Goal: Task Accomplishment & Management: Manage account settings

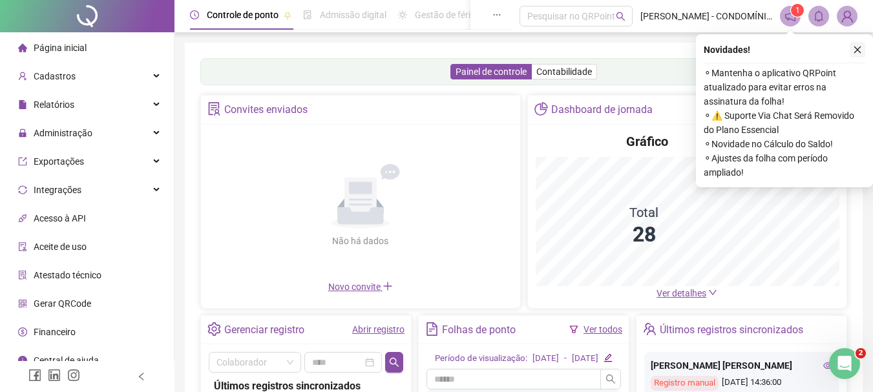
click at [862, 52] on button "button" at bounding box center [856, 49] width 15 height 15
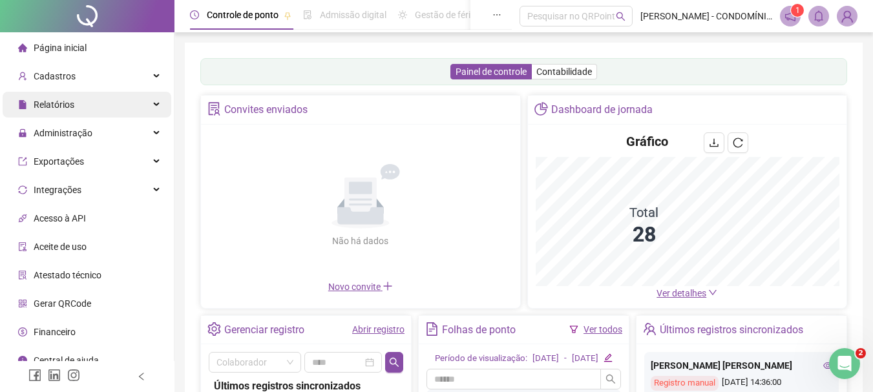
click at [64, 102] on span "Relatórios" at bounding box center [54, 104] width 41 height 10
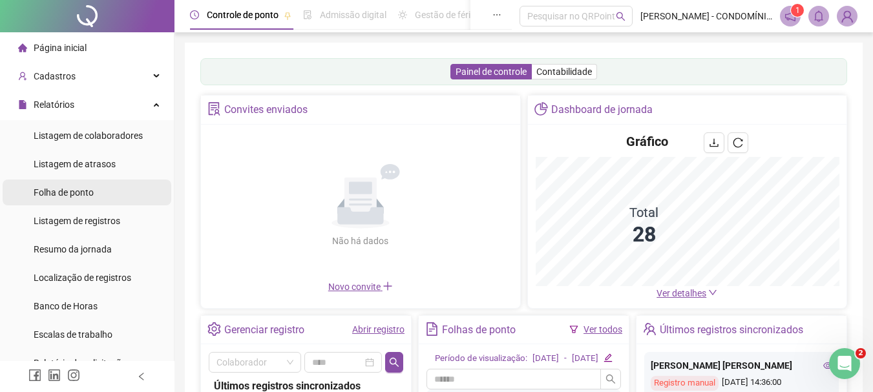
click at [60, 190] on span "Folha de ponto" at bounding box center [64, 192] width 60 height 10
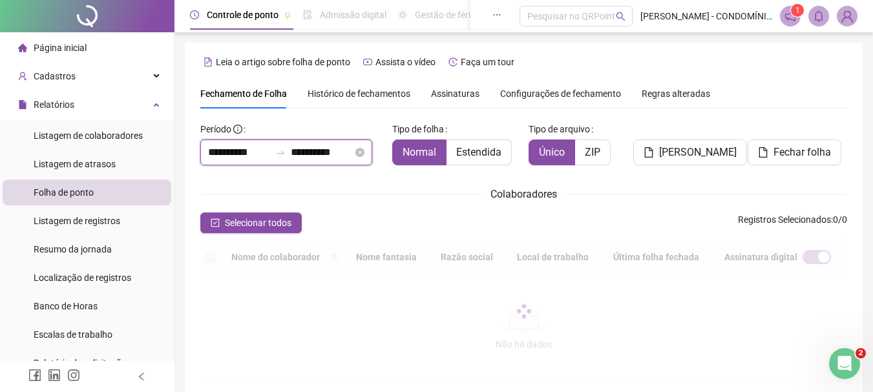
click at [229, 152] on input "**********" at bounding box center [239, 152] width 62 height 15
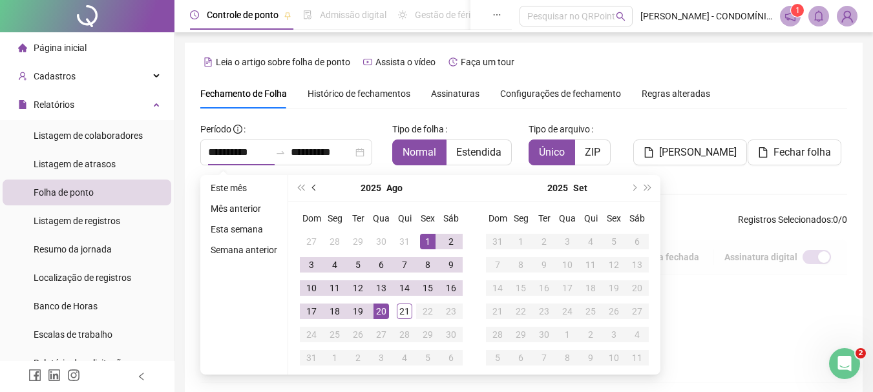
click at [310, 189] on button "prev-year" at bounding box center [314, 188] width 14 height 26
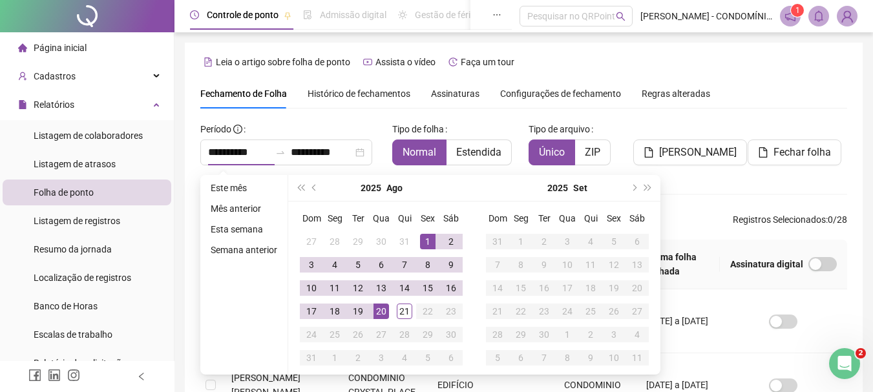
scroll to position [68, 0]
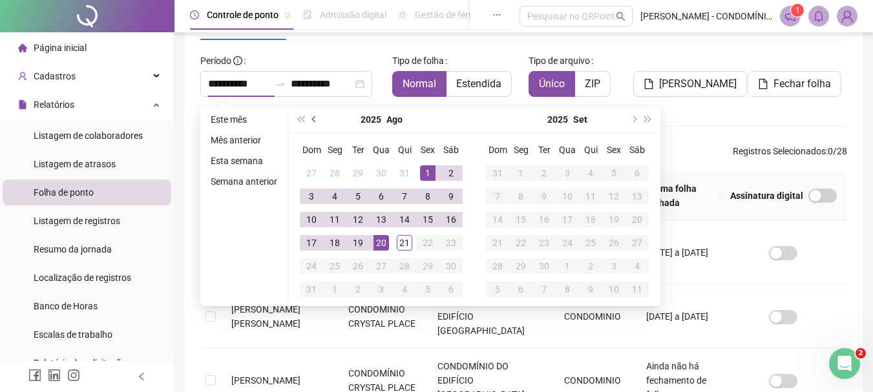
click at [310, 121] on button "prev-year" at bounding box center [314, 120] width 14 height 26
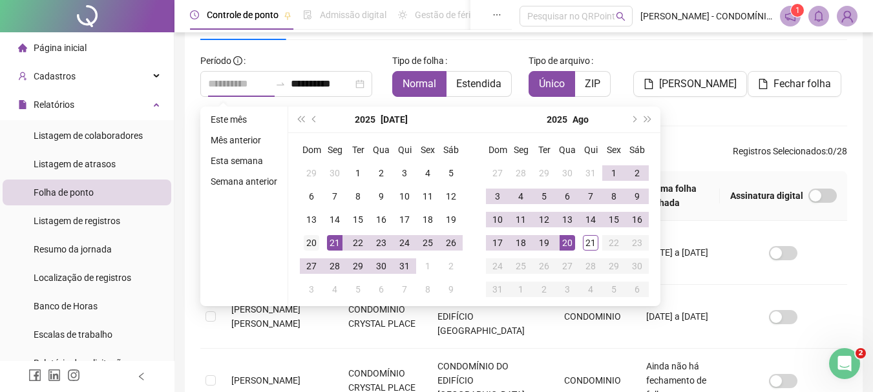
type input "**********"
click at [310, 242] on div "20" at bounding box center [311, 242] width 15 height 15
type input "**********"
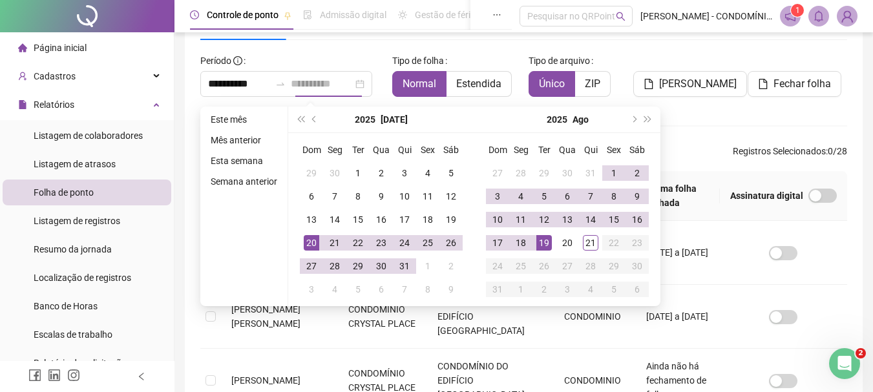
click at [542, 238] on div "19" at bounding box center [543, 242] width 15 height 15
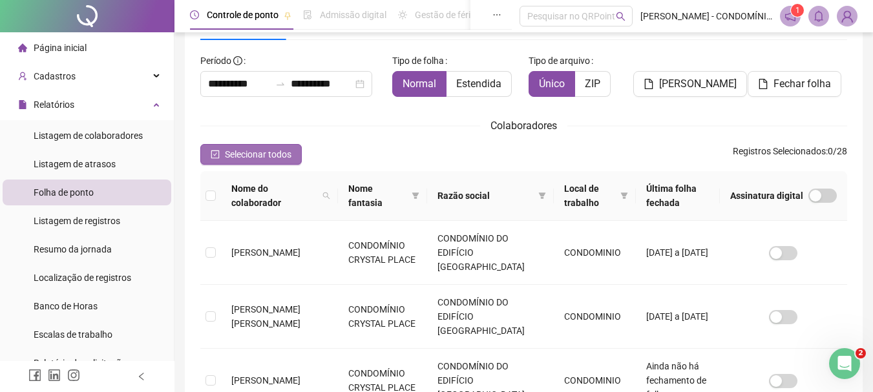
click at [212, 152] on icon "check-square" at bounding box center [215, 154] width 9 height 9
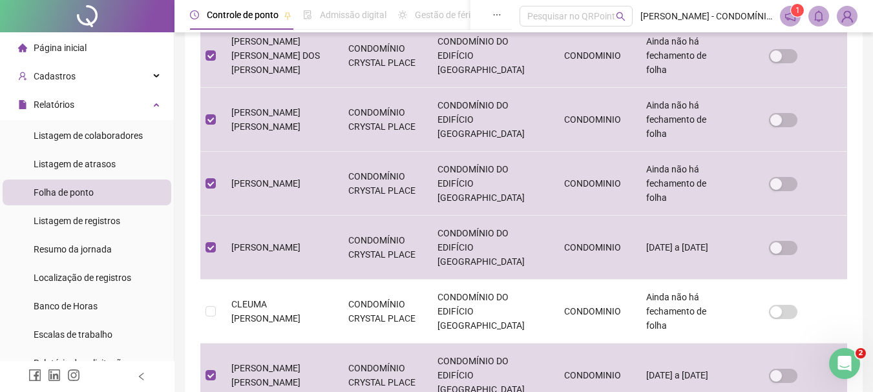
scroll to position [585, 0]
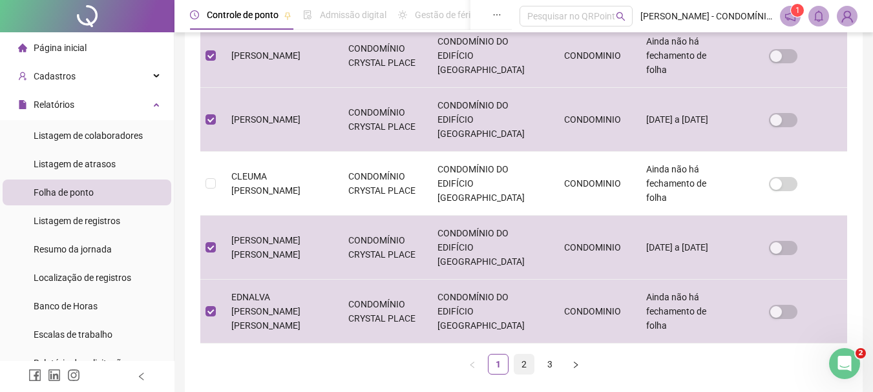
click at [520, 360] on link "2" at bounding box center [523, 364] width 19 height 19
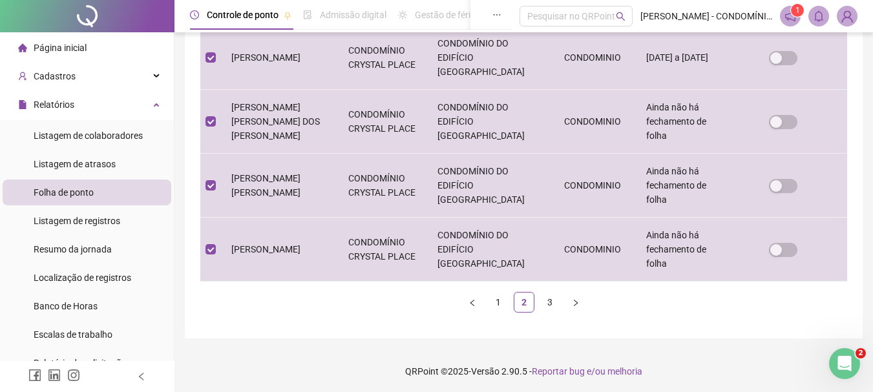
scroll to position [649, 0]
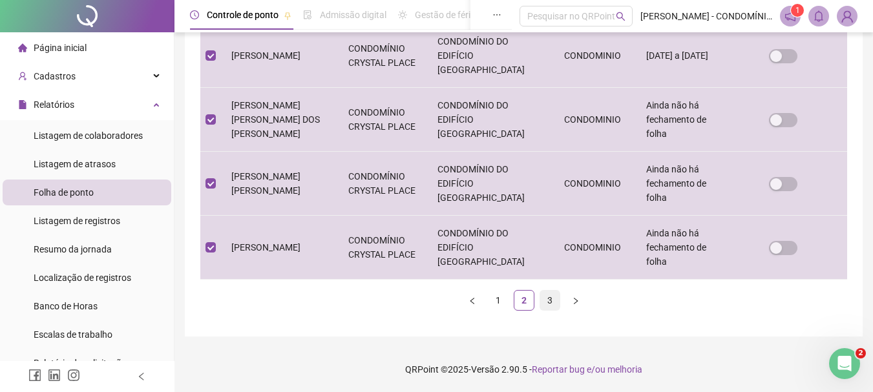
click at [548, 300] on link "3" at bounding box center [549, 300] width 19 height 19
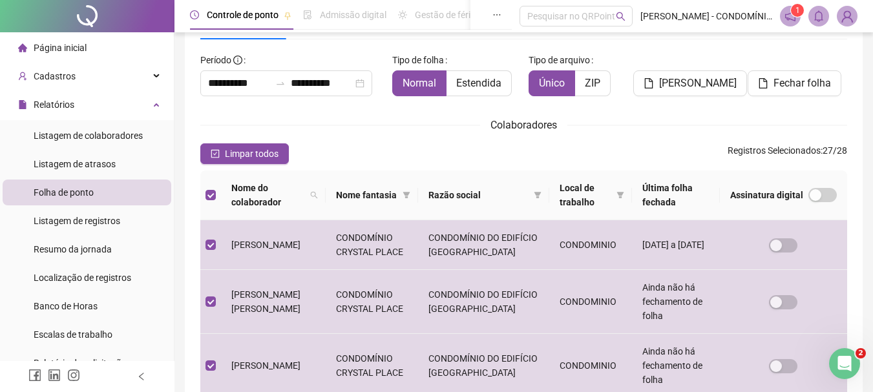
scroll to position [0, 0]
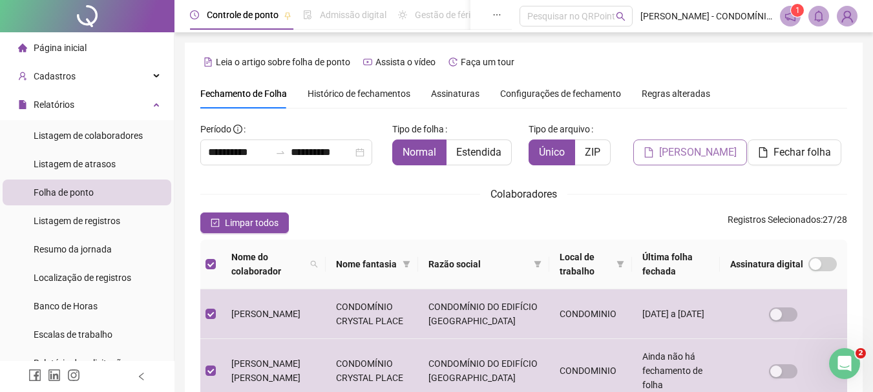
click at [674, 155] on span "[PERSON_NAME]" at bounding box center [697, 152] width 77 height 15
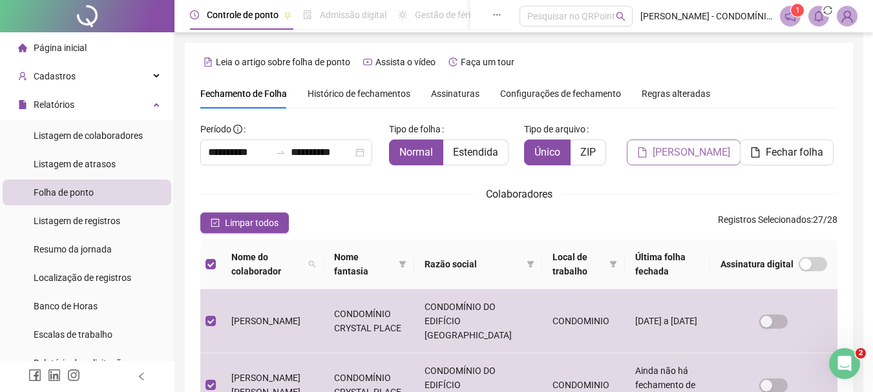
scroll to position [68, 0]
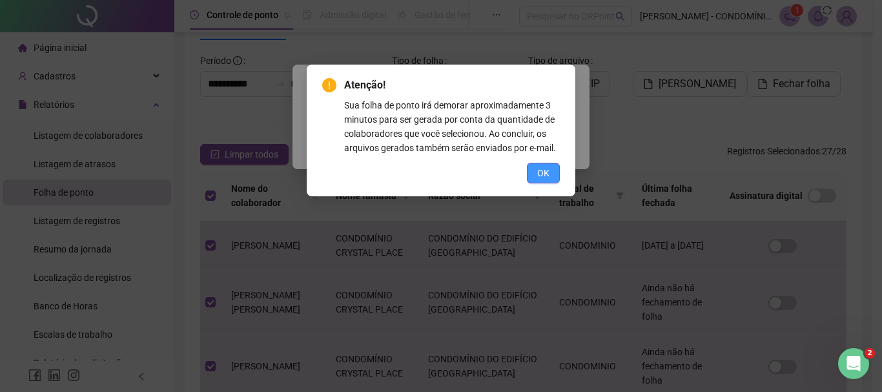
click at [542, 165] on button "OK" at bounding box center [543, 173] width 33 height 21
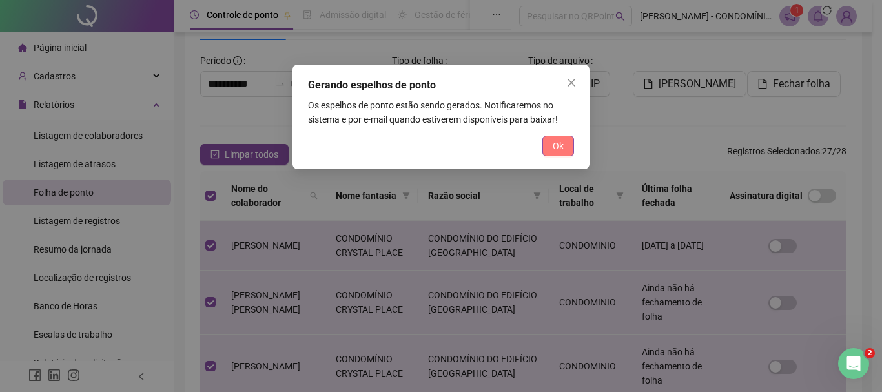
click at [554, 143] on span "Ok" at bounding box center [558, 146] width 11 height 14
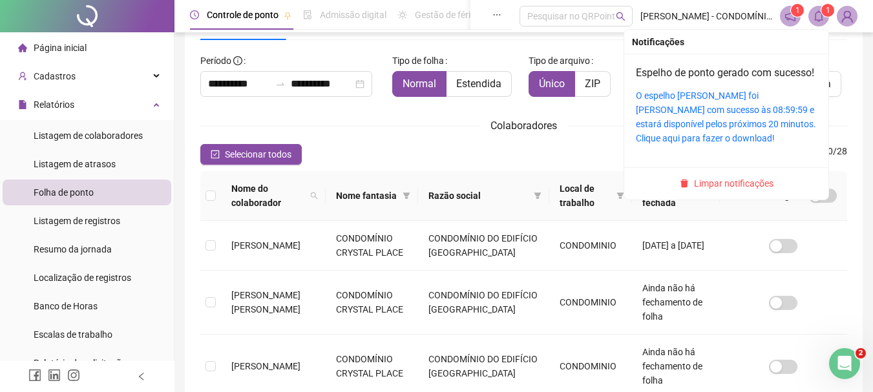
click at [818, 10] on span at bounding box center [818, 16] width 21 height 21
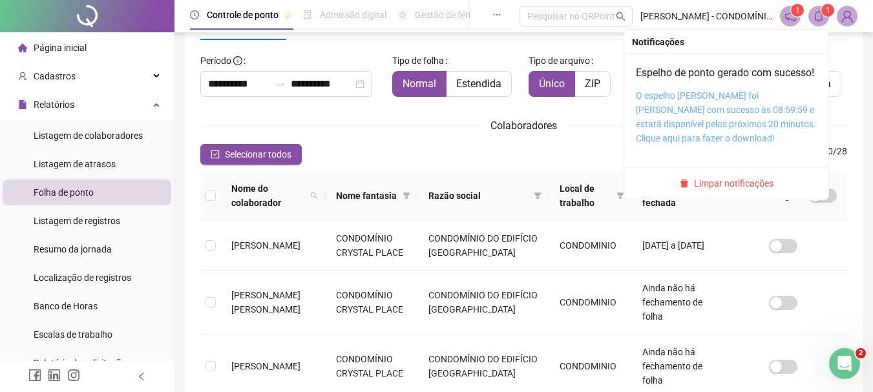
click at [685, 113] on link "O espelho [PERSON_NAME] foi [PERSON_NAME] com sucesso às 08:59:59 e estará disp…" at bounding box center [725, 116] width 180 height 53
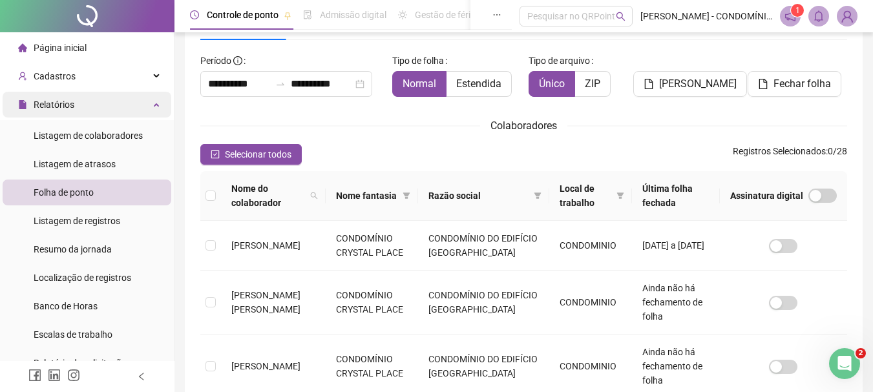
click at [149, 99] on div "Relatórios" at bounding box center [87, 105] width 169 height 26
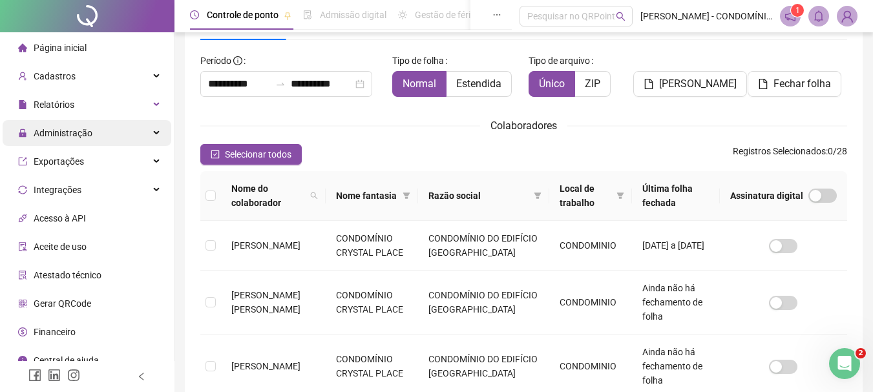
click at [89, 133] on span "Administração" at bounding box center [63, 133] width 59 height 10
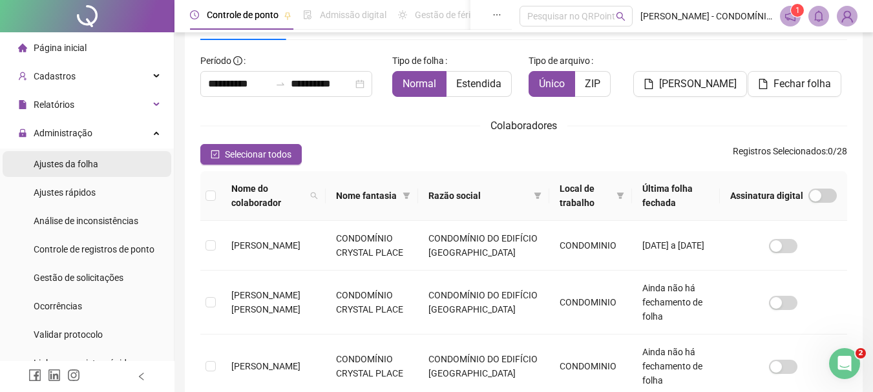
click at [73, 163] on span "Ajustes da folha" at bounding box center [66, 164] width 65 height 10
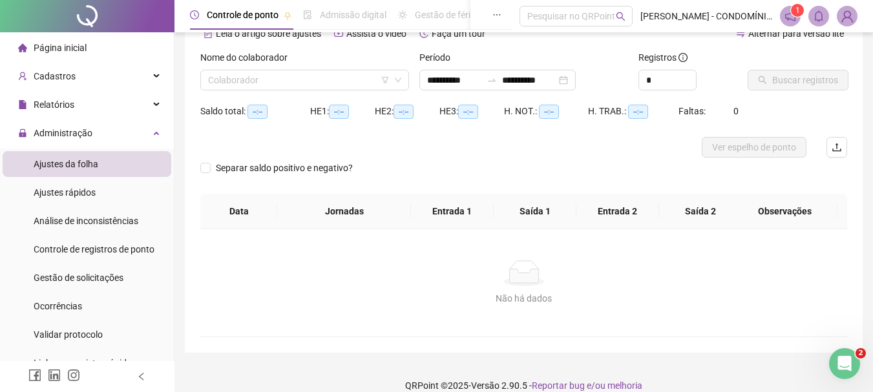
type input "**********"
click at [452, 82] on input "**********" at bounding box center [454, 80] width 54 height 14
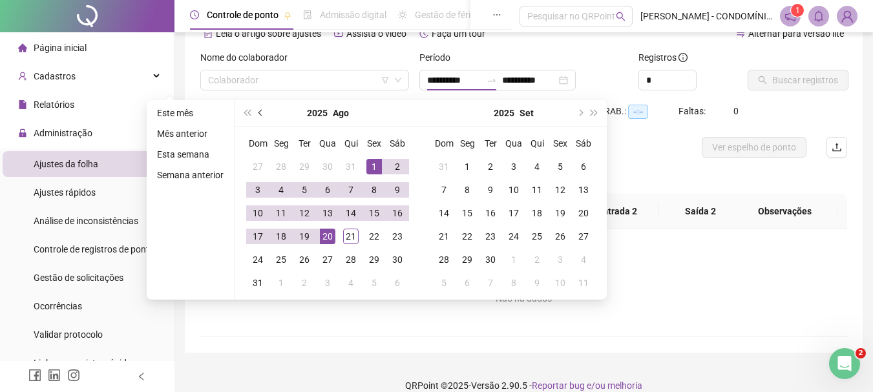
click at [258, 112] on span "prev-year" at bounding box center [261, 113] width 6 height 6
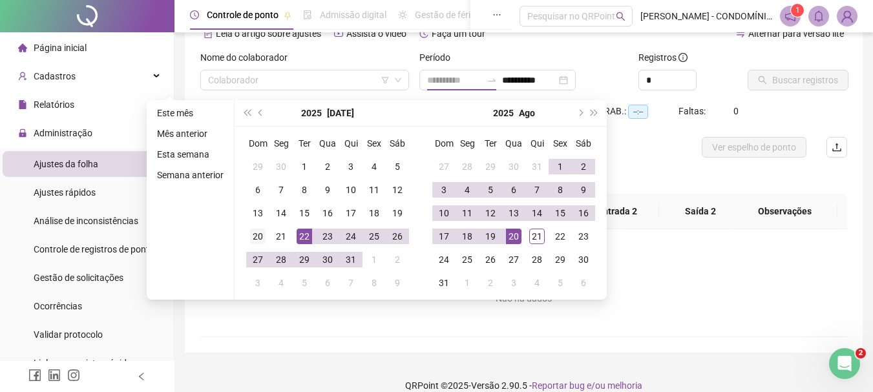
type input "**********"
click at [251, 235] on div "20" at bounding box center [257, 236] width 15 height 15
type input "**********"
click at [486, 237] on div "19" at bounding box center [489, 236] width 15 height 15
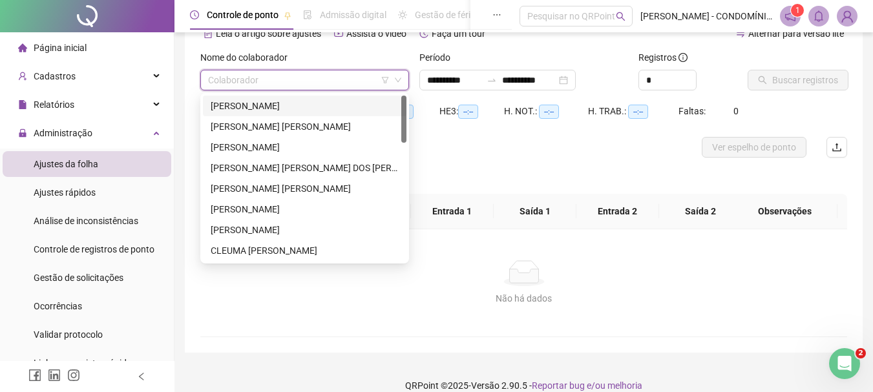
click at [339, 74] on input "search" at bounding box center [298, 79] width 181 height 19
click at [250, 104] on div "[PERSON_NAME]" at bounding box center [305, 106] width 188 height 14
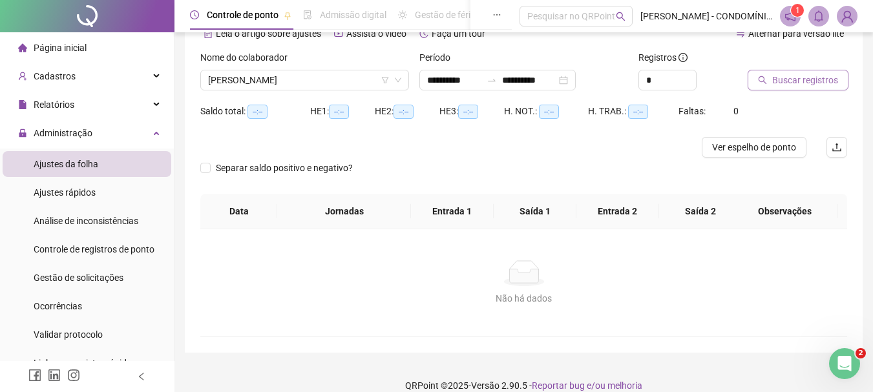
click at [787, 76] on span "Buscar registros" at bounding box center [805, 80] width 66 height 14
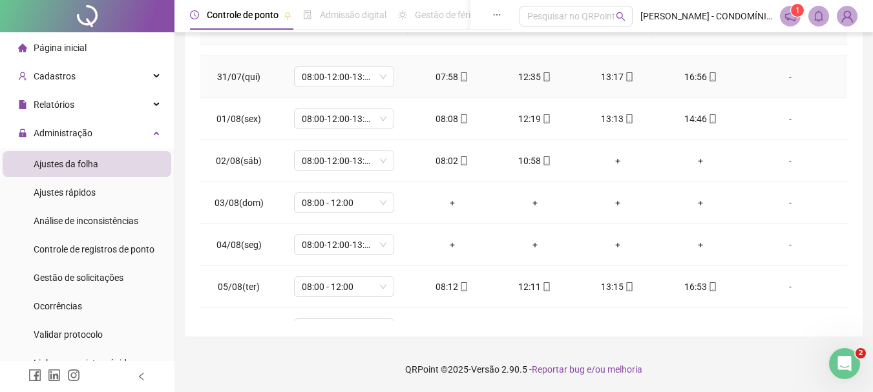
scroll to position [452, 0]
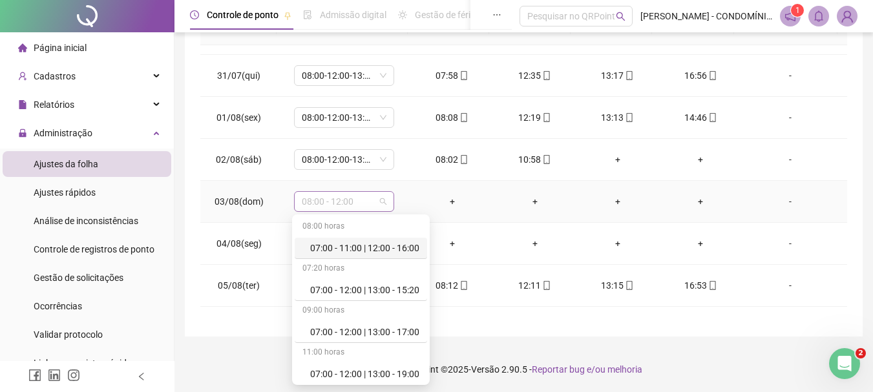
click at [351, 198] on span "08:00 - 12:00" at bounding box center [344, 201] width 85 height 19
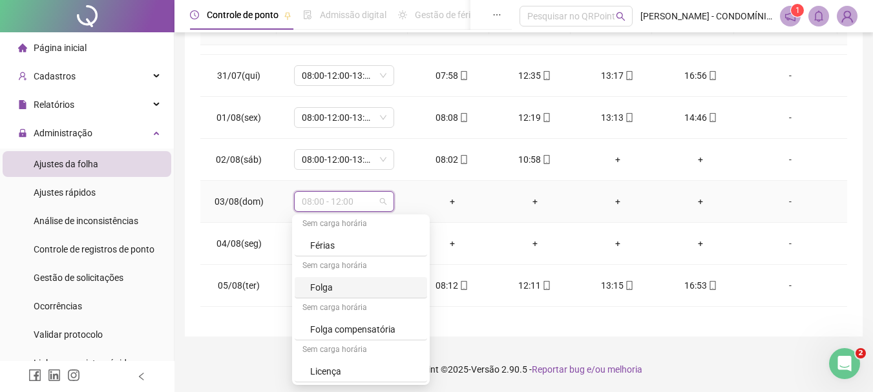
click at [323, 285] on div "Folga" at bounding box center [364, 287] width 109 height 14
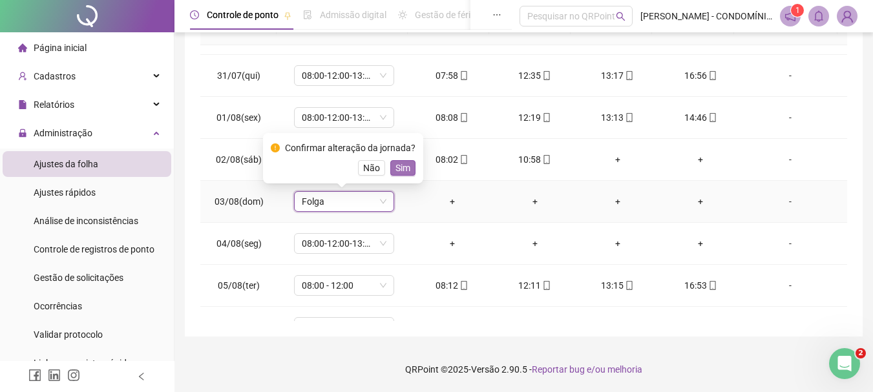
click at [398, 165] on span "Sim" at bounding box center [402, 168] width 15 height 14
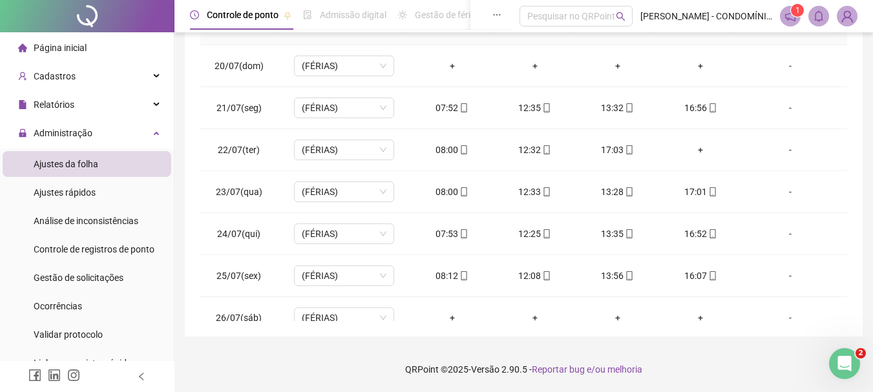
scroll to position [0, 0]
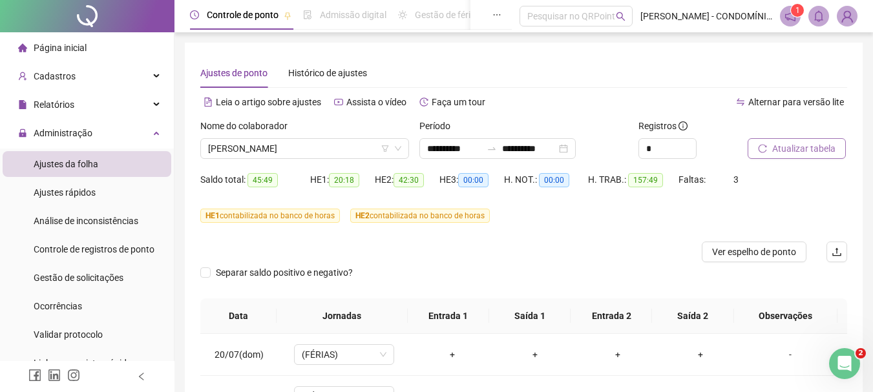
click at [792, 147] on span "Atualizar tabela" at bounding box center [803, 148] width 63 height 14
click at [249, 146] on span "[PERSON_NAME]" at bounding box center [304, 148] width 193 height 19
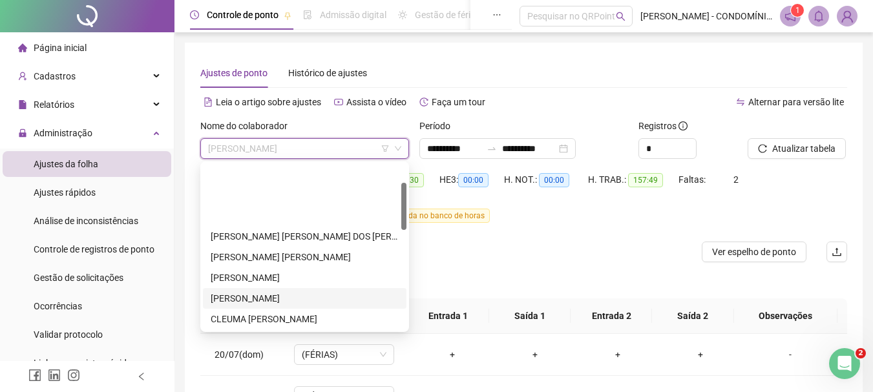
scroll to position [65, 0]
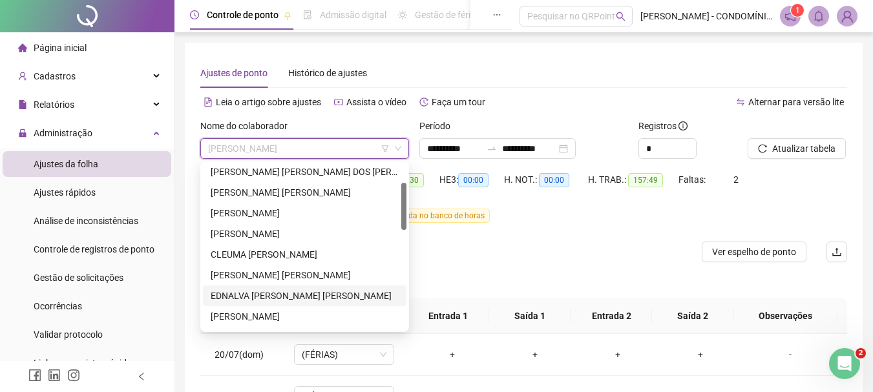
click at [231, 294] on div "EDNALVA [PERSON_NAME] [PERSON_NAME]" at bounding box center [305, 296] width 188 height 14
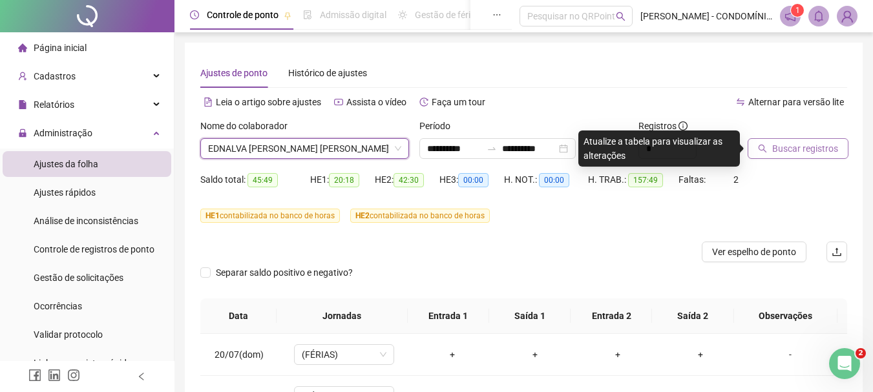
click at [776, 147] on span "Buscar registros" at bounding box center [805, 148] width 66 height 14
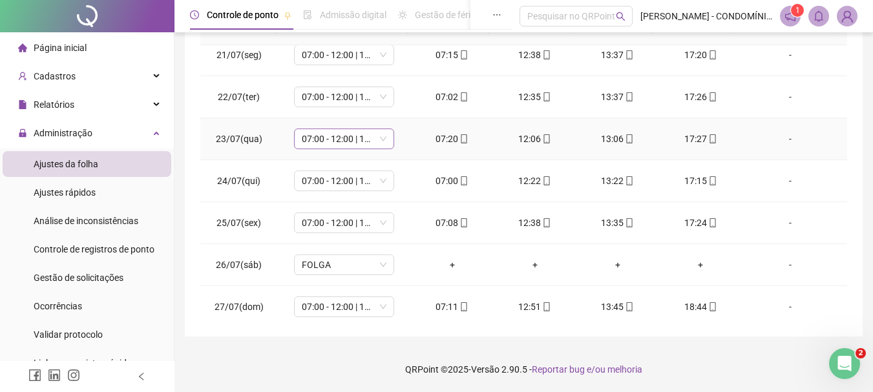
scroll to position [0, 0]
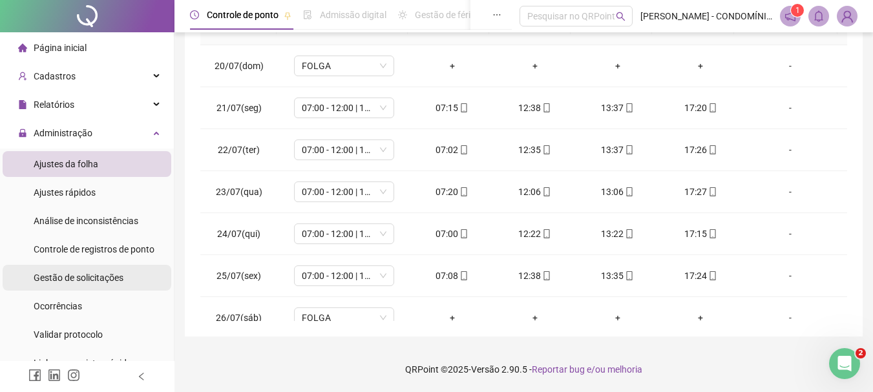
click at [72, 276] on span "Gestão de solicitações" at bounding box center [79, 278] width 90 height 10
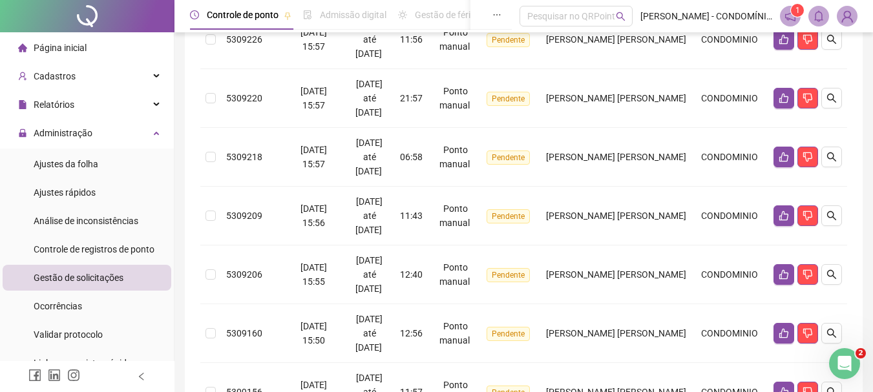
scroll to position [642, 0]
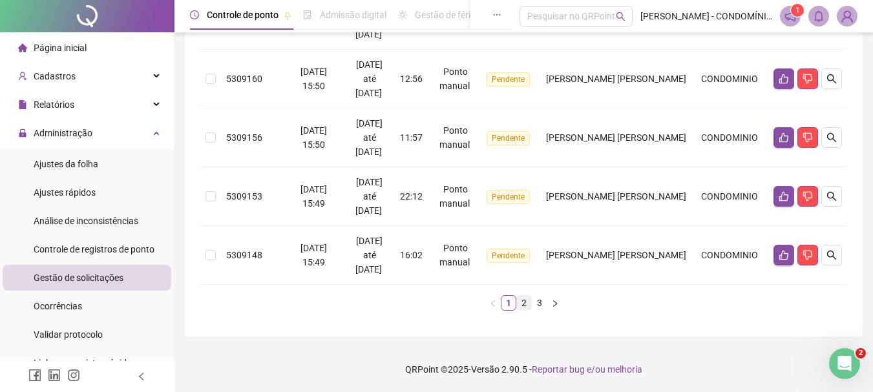
click at [523, 300] on link "2" at bounding box center [524, 303] width 14 height 14
click at [535, 302] on link "3" at bounding box center [539, 303] width 14 height 14
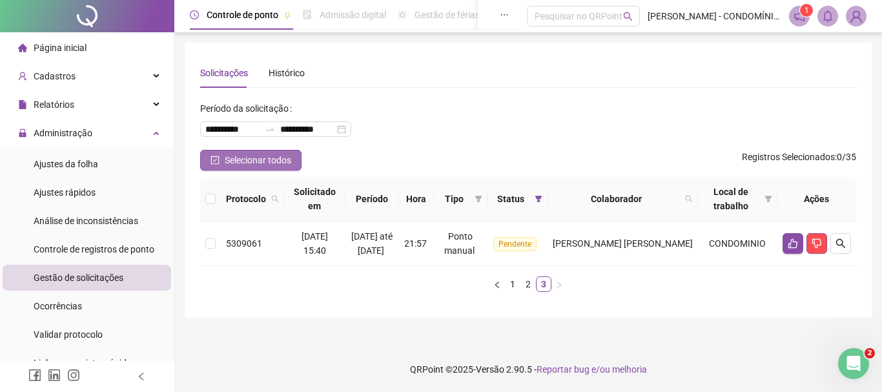
click at [215, 160] on icon "check-square" at bounding box center [215, 160] width 9 height 9
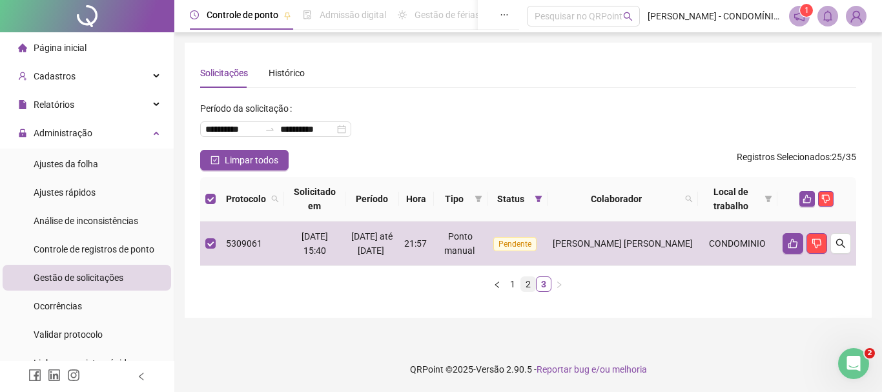
click at [526, 284] on link "2" at bounding box center [528, 284] width 14 height 14
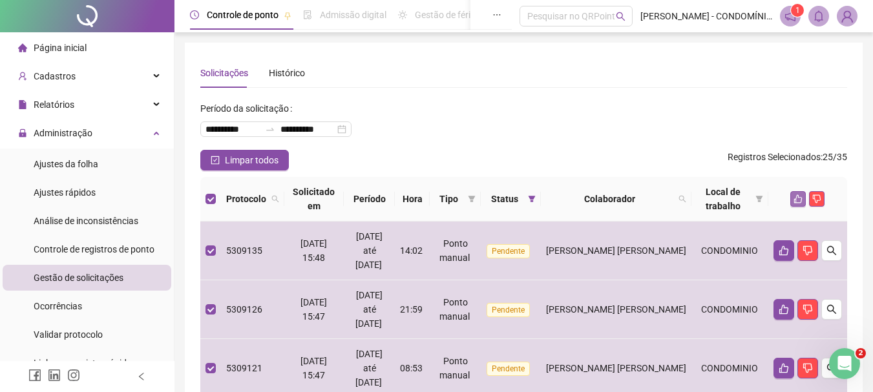
click at [795, 199] on icon "like" at bounding box center [798, 199] width 8 height 8
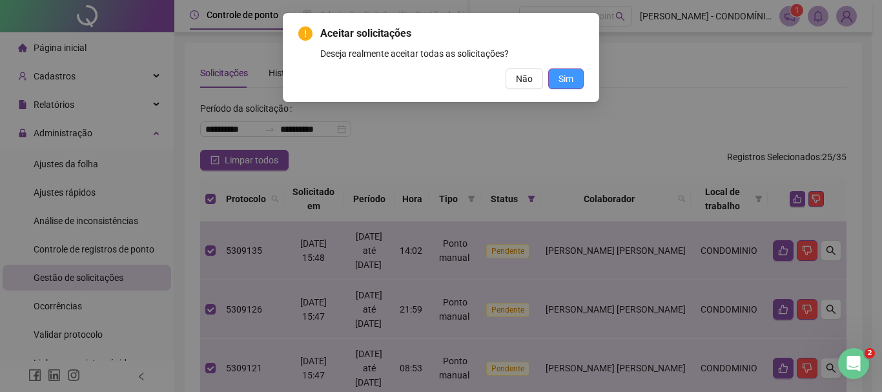
click at [561, 75] on span "Sim" at bounding box center [566, 79] width 15 height 14
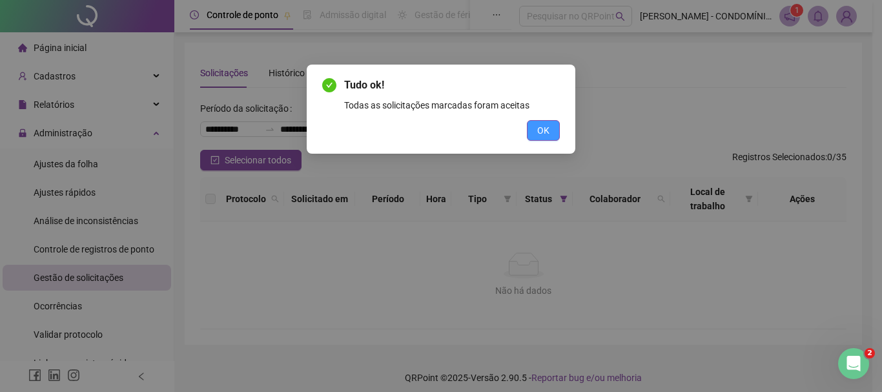
click at [542, 131] on span "OK" at bounding box center [543, 130] width 12 height 14
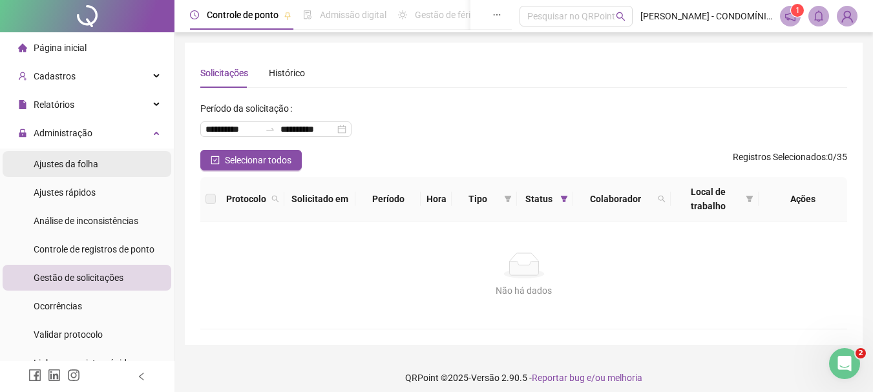
click at [65, 166] on span "Ajustes da folha" at bounding box center [66, 164] width 65 height 10
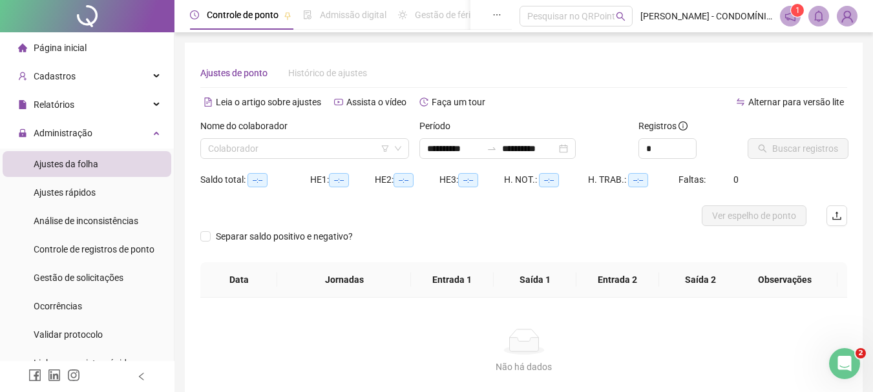
type input "**********"
click at [458, 150] on input "**********" at bounding box center [454, 148] width 54 height 14
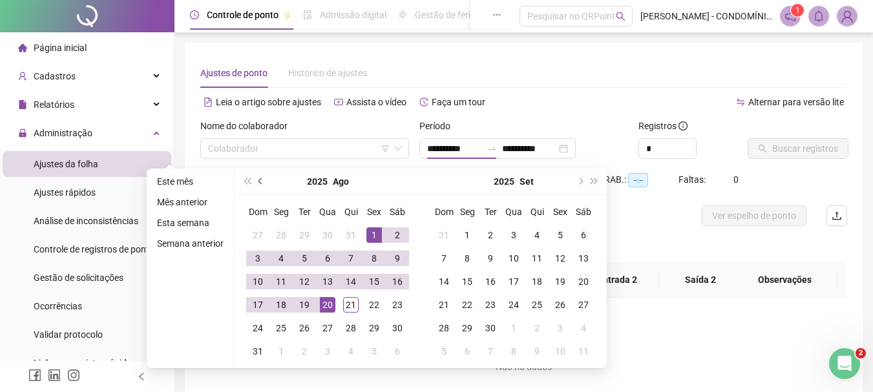
click at [256, 179] on button "prev-year" at bounding box center [261, 182] width 14 height 26
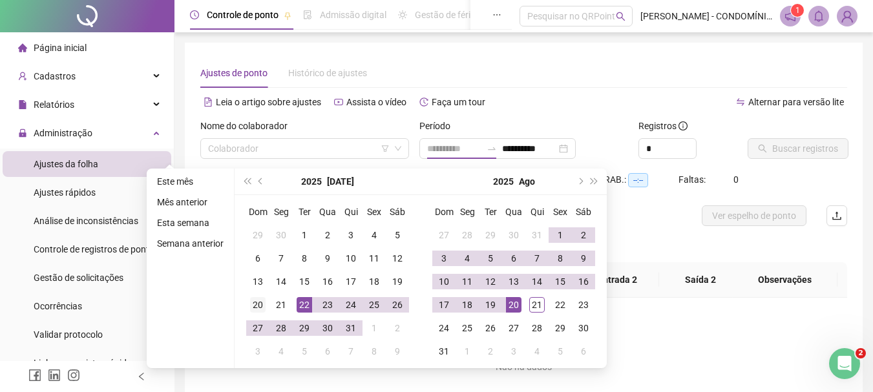
type input "**********"
click at [255, 305] on div "20" at bounding box center [257, 304] width 15 height 15
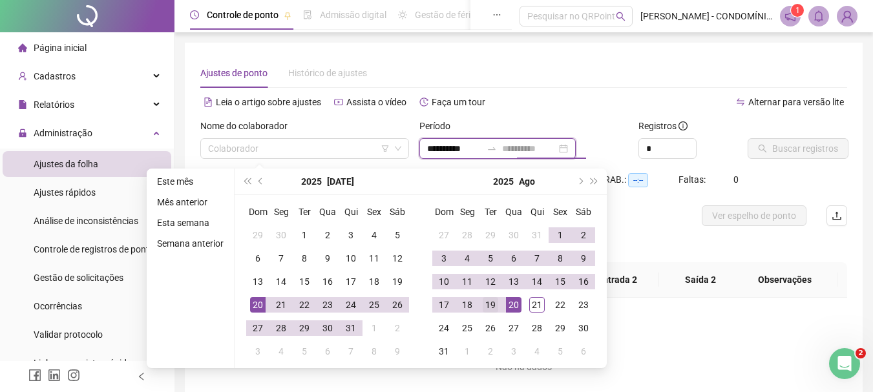
type input "**********"
click at [488, 301] on div "19" at bounding box center [489, 304] width 15 height 15
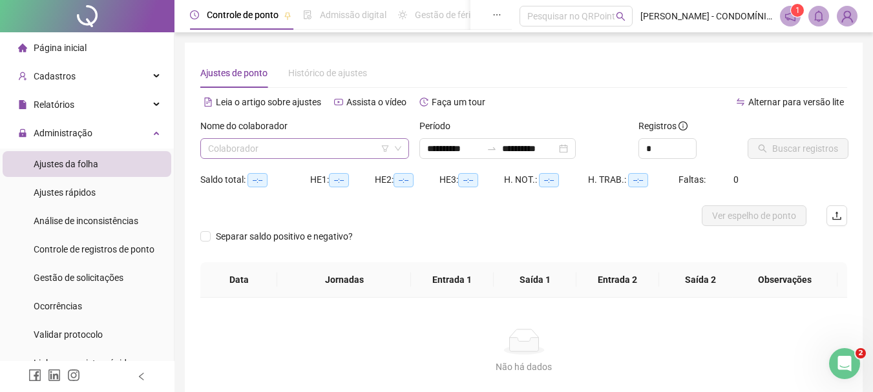
click at [251, 151] on input "search" at bounding box center [298, 148] width 181 height 19
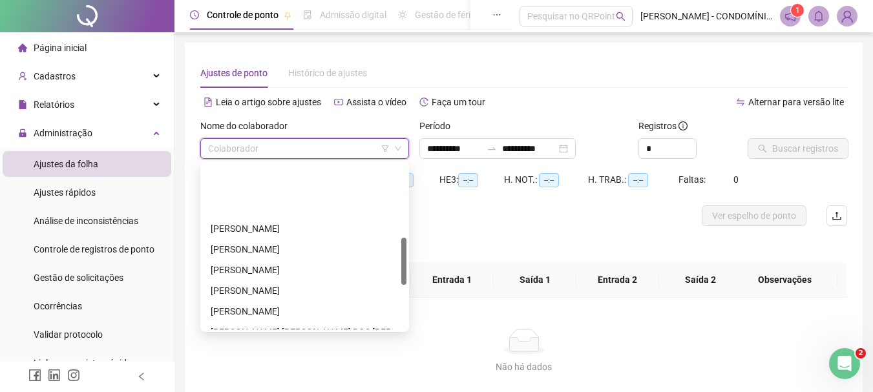
scroll to position [258, 0]
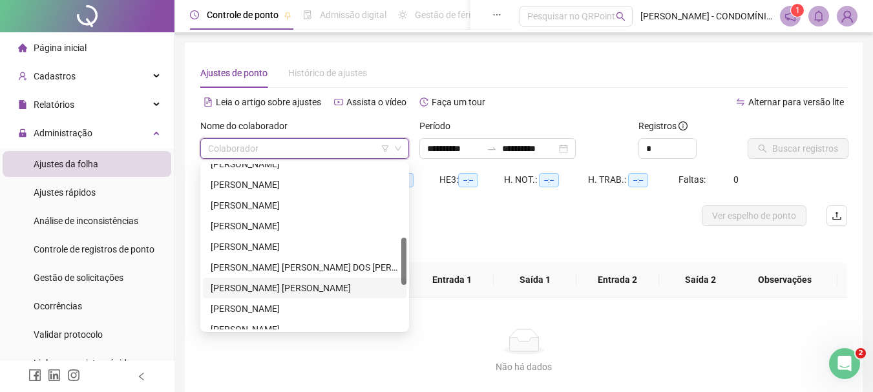
click at [229, 285] on div "[PERSON_NAME] [PERSON_NAME]" at bounding box center [305, 288] width 188 height 14
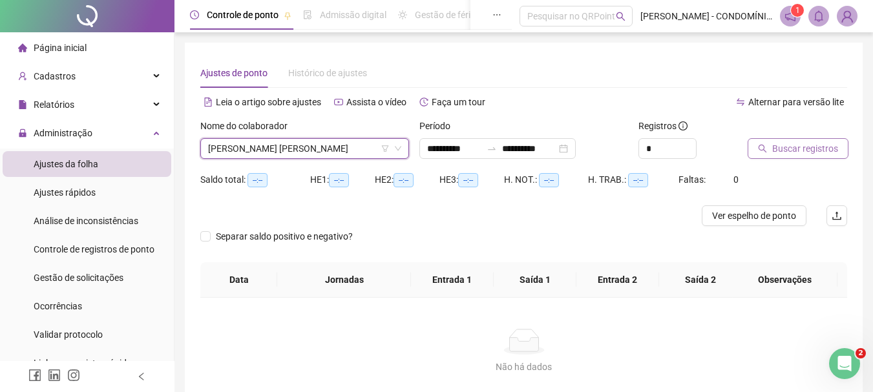
click at [793, 146] on span "Buscar registros" at bounding box center [805, 148] width 66 height 14
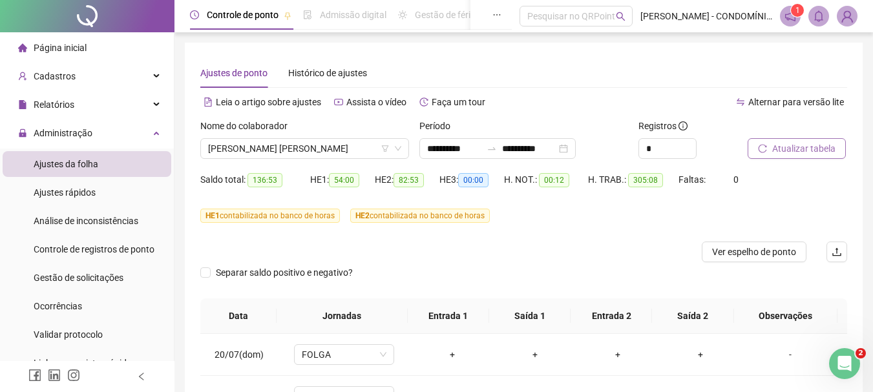
click at [793, 147] on span "Atualizar tabela" at bounding box center [803, 148] width 63 height 14
click at [747, 252] on span "Ver espelho de ponto" at bounding box center [754, 252] width 84 height 14
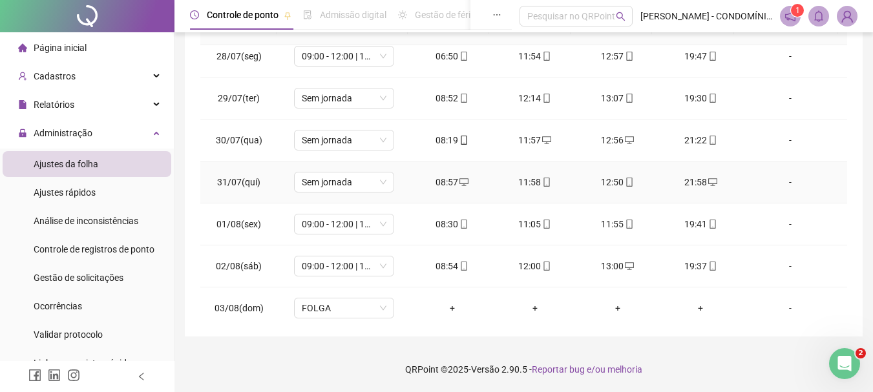
scroll to position [323, 0]
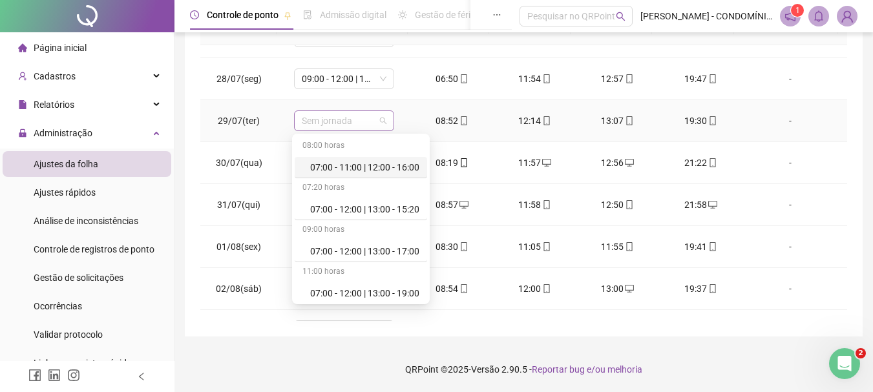
click at [331, 118] on span "Sem jornada" at bounding box center [344, 120] width 85 height 19
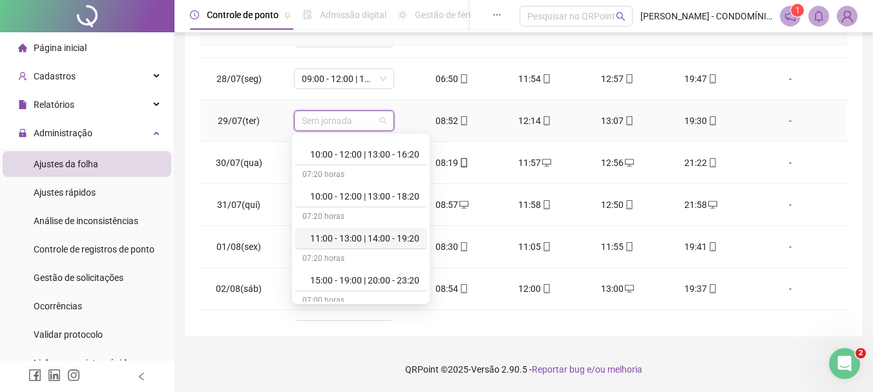
scroll to position [387, 0]
click at [334, 240] on div "09:00 - 12:00 | 13:00 - 17:20" at bounding box center [364, 241] width 109 height 14
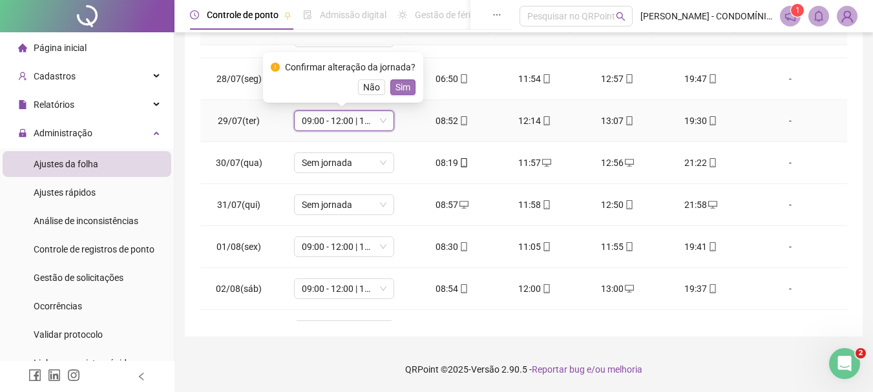
click at [403, 92] on span "Sim" at bounding box center [402, 87] width 15 height 14
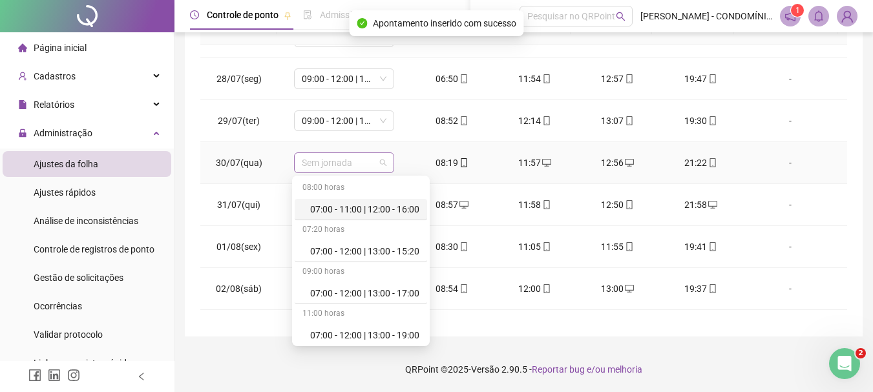
click at [314, 168] on span "Sem jornada" at bounding box center [344, 162] width 85 height 19
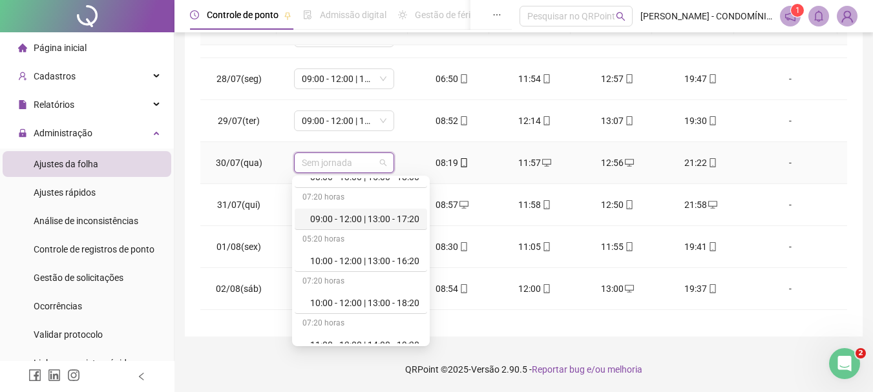
click at [356, 216] on div "09:00 - 12:00 | 13:00 - 17:20" at bounding box center [364, 219] width 109 height 14
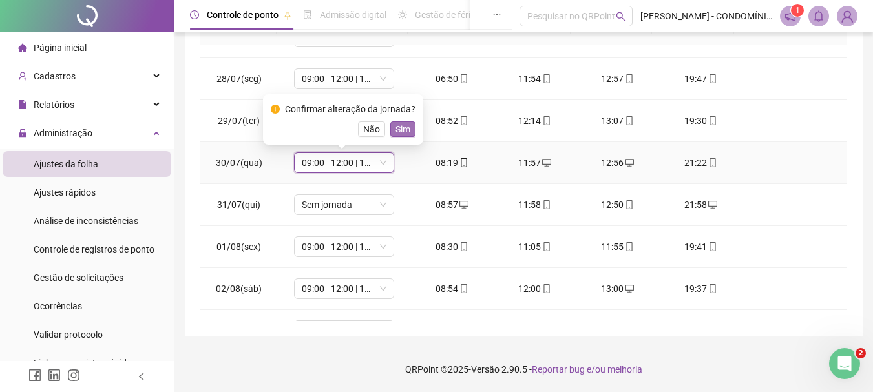
click at [395, 132] on span "Sim" at bounding box center [402, 129] width 15 height 14
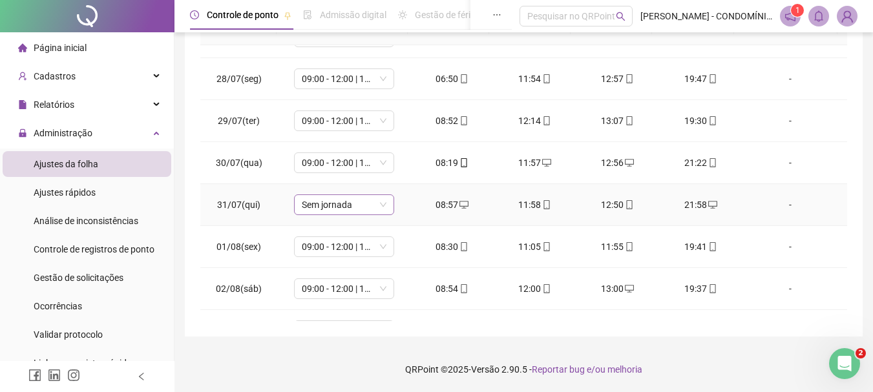
click at [318, 206] on span "Sem jornada" at bounding box center [344, 204] width 85 height 19
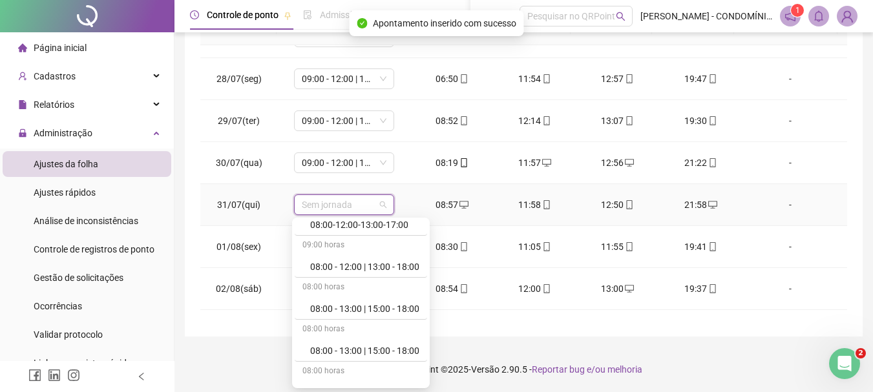
scroll to position [387, 0]
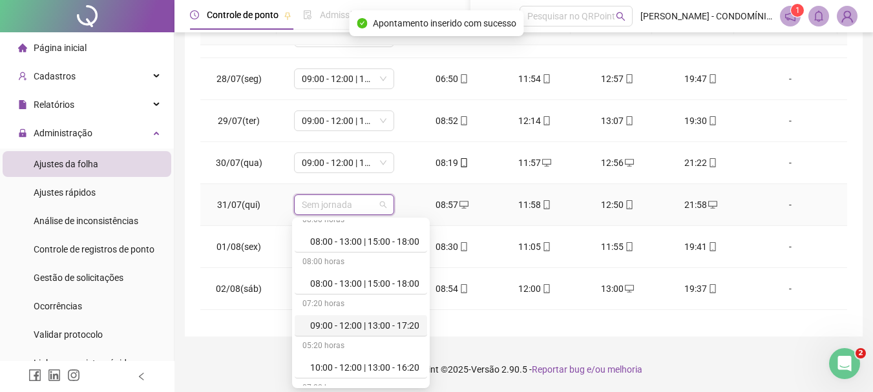
click at [371, 330] on div "09:00 - 12:00 | 13:00 - 17:20" at bounding box center [364, 325] width 109 height 14
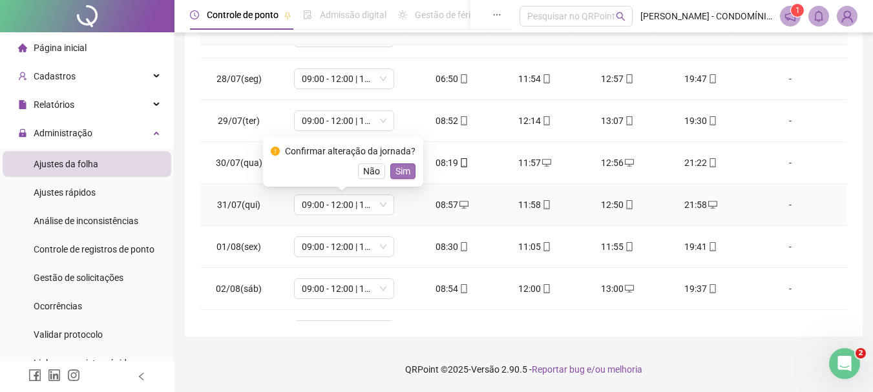
click at [395, 166] on span "Sim" at bounding box center [402, 171] width 15 height 14
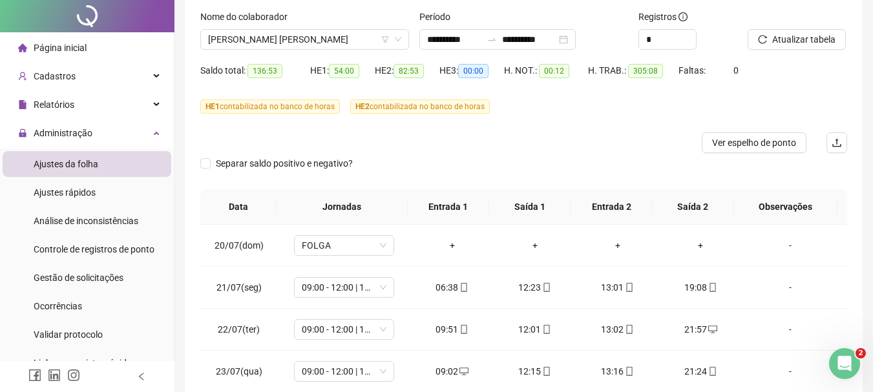
scroll to position [0, 0]
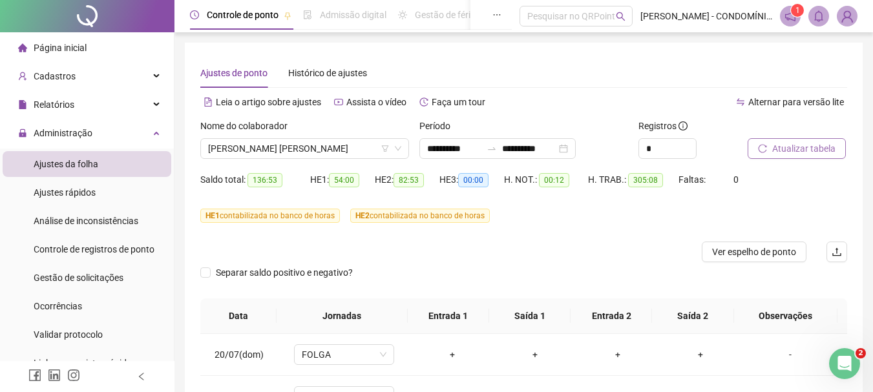
click at [777, 147] on span "Atualizar tabela" at bounding box center [803, 148] width 63 height 14
click at [785, 146] on span "Atualizar tabela" at bounding box center [803, 148] width 63 height 14
click at [789, 149] on span "Atualizar tabela" at bounding box center [803, 148] width 63 height 14
click at [737, 250] on span "Ver espelho de ponto" at bounding box center [754, 252] width 84 height 14
click at [246, 142] on span "[PERSON_NAME] [PERSON_NAME]" at bounding box center [304, 148] width 193 height 19
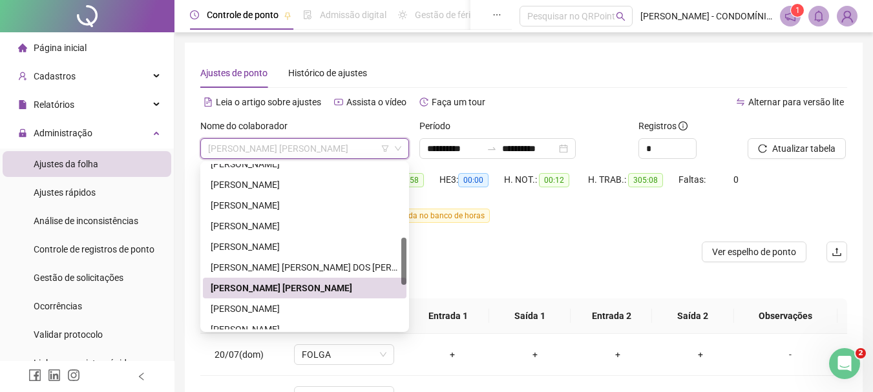
scroll to position [413, 0]
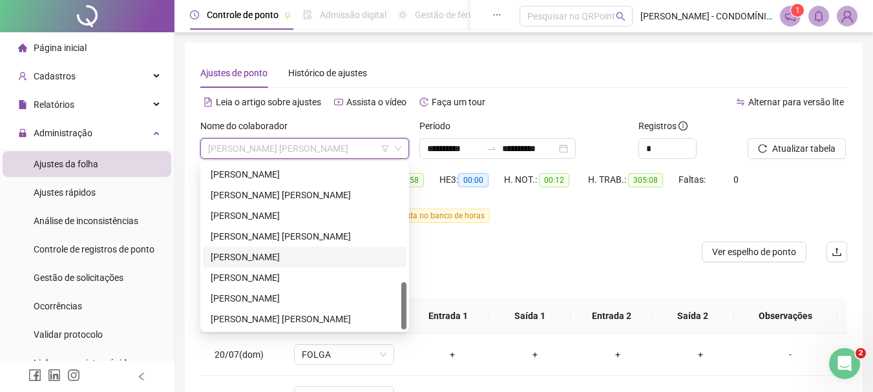
click at [256, 254] on div "[PERSON_NAME]" at bounding box center [305, 257] width 188 height 14
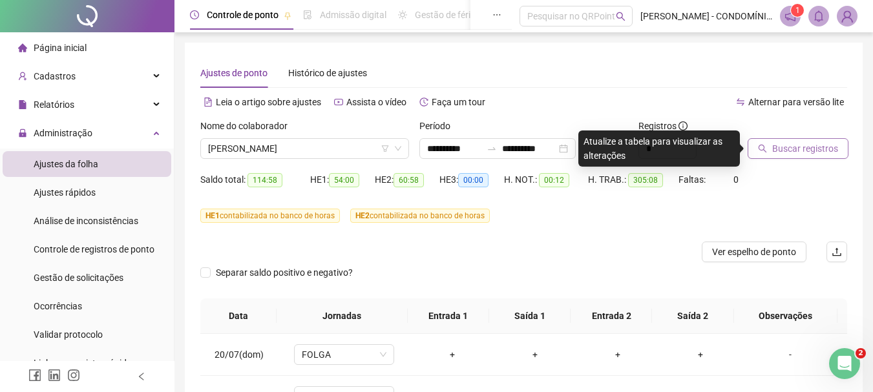
click at [789, 146] on span "Buscar registros" at bounding box center [805, 148] width 66 height 14
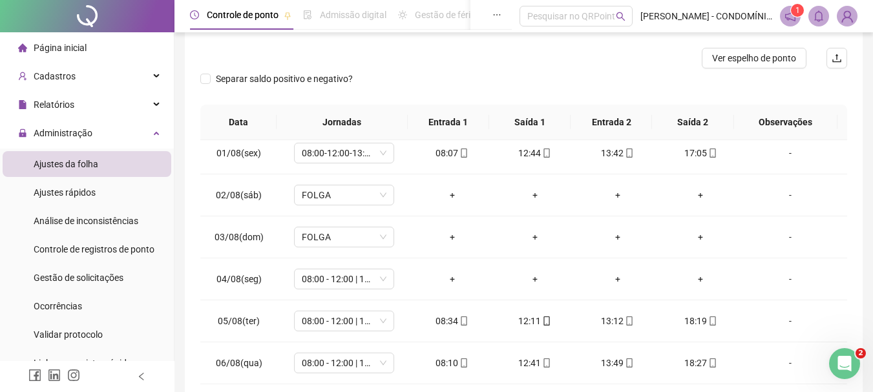
scroll to position [581, 0]
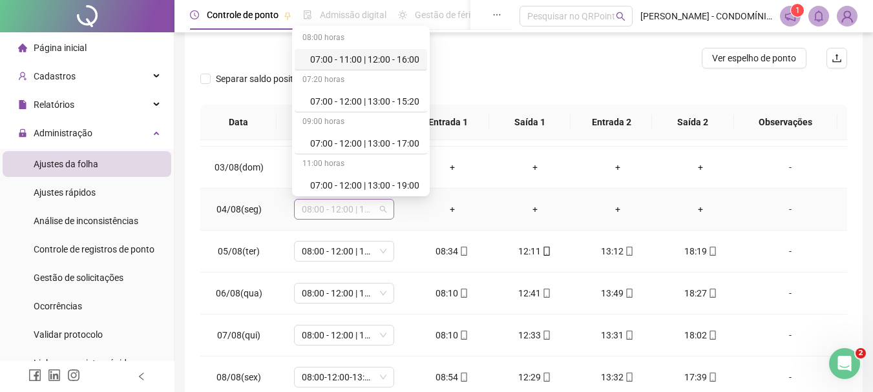
click at [363, 210] on span "08:00 - 12:00 | 13:00 - 18:00" at bounding box center [344, 209] width 85 height 19
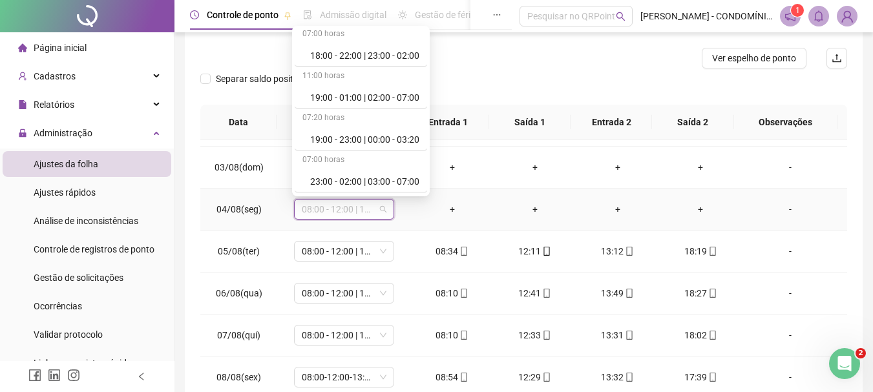
scroll to position [904, 0]
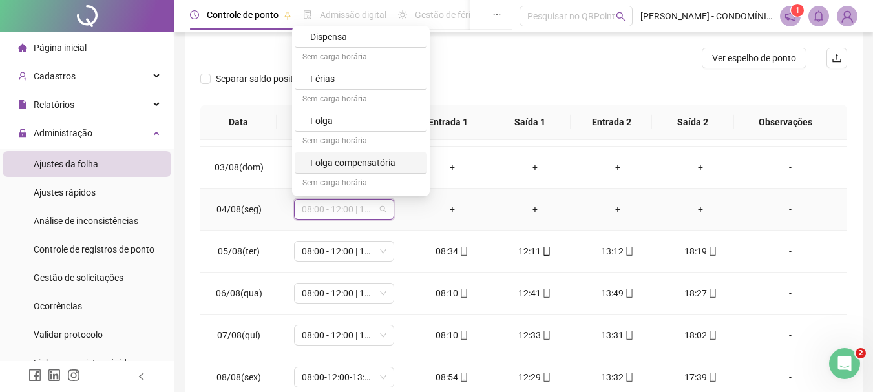
click at [340, 163] on div "Folga compensatória" at bounding box center [364, 163] width 109 height 14
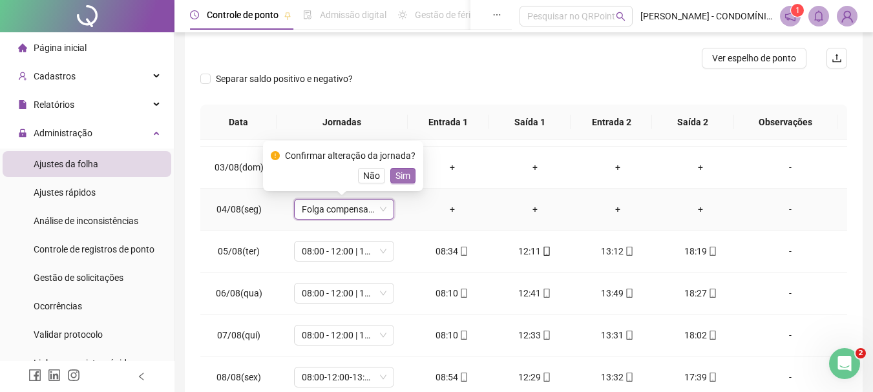
click at [402, 177] on span "Sim" at bounding box center [402, 176] width 15 height 14
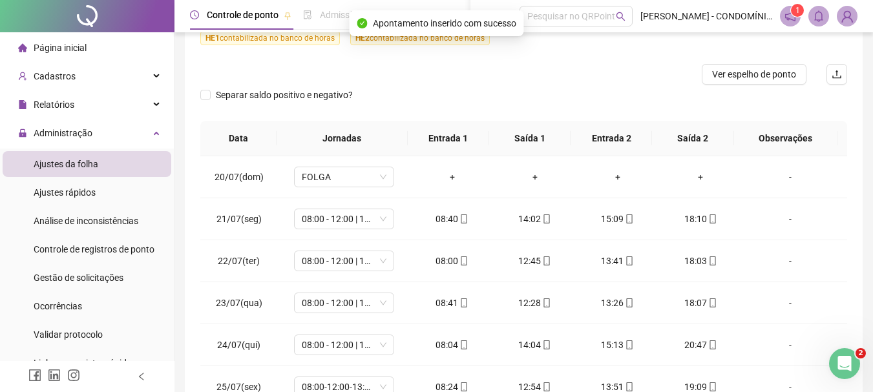
scroll to position [0, 0]
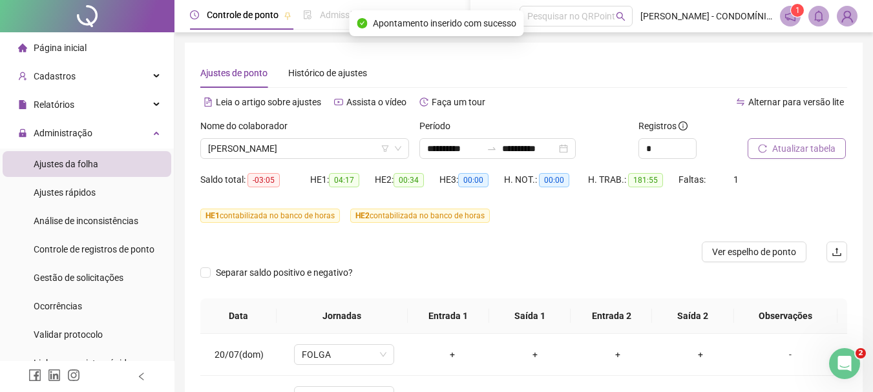
click at [802, 141] on span "Atualizar tabela" at bounding box center [803, 148] width 63 height 14
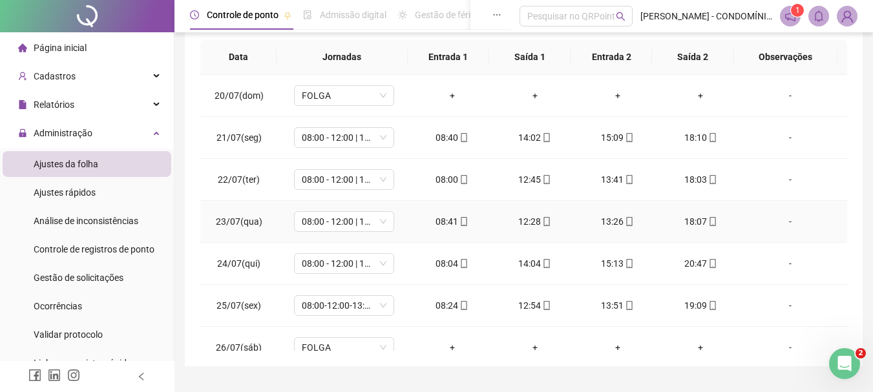
scroll to position [289, 0]
